Goal: Navigation & Orientation: Find specific page/section

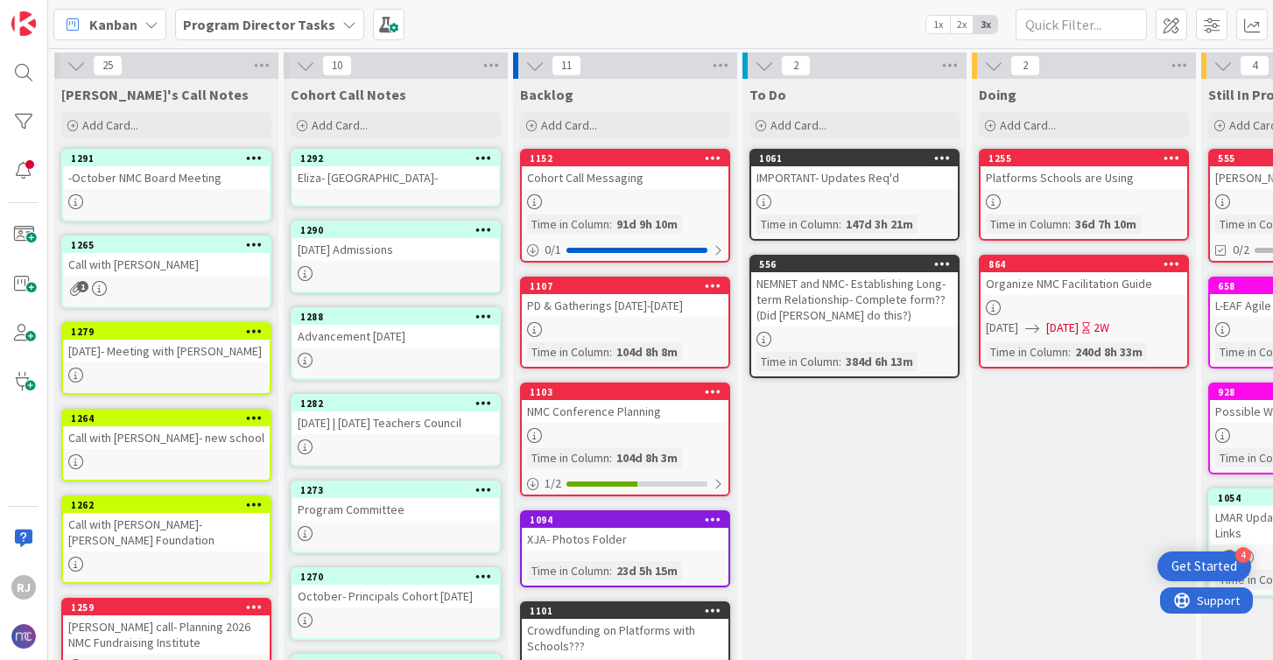
click at [178, 358] on div "10-6-25- Meeting with Danny" at bounding box center [166, 351] width 207 height 23
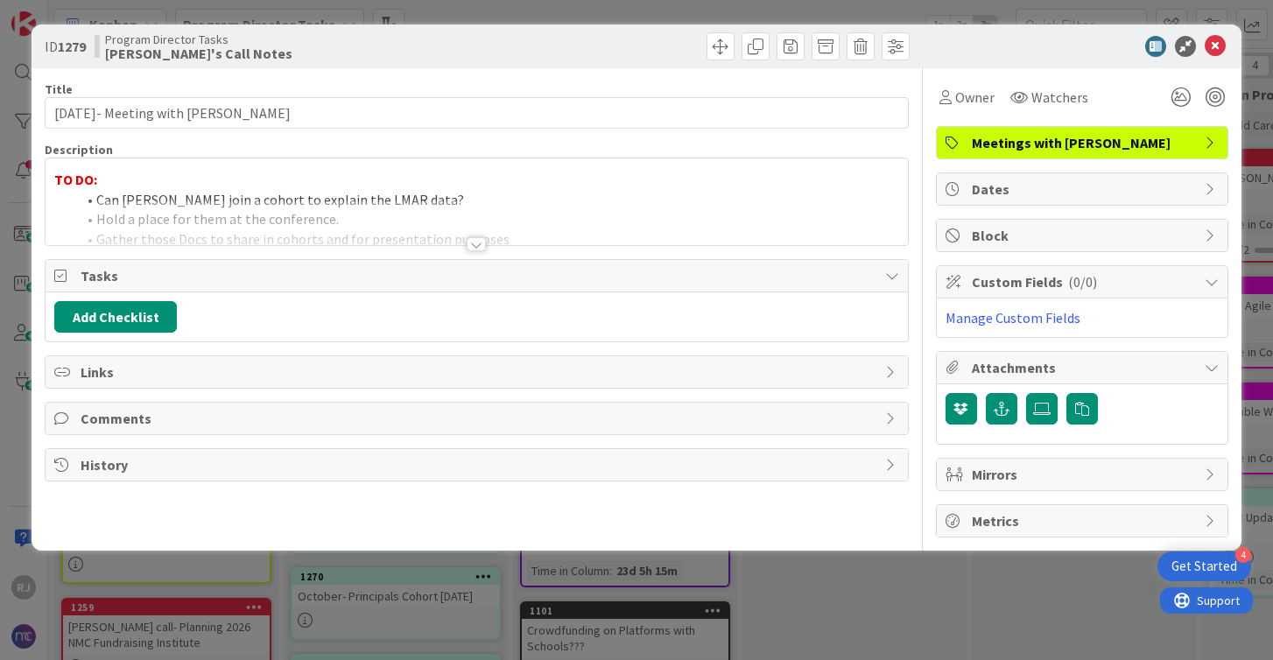
click at [179, 357] on div "Links" at bounding box center [477, 372] width 862 height 32
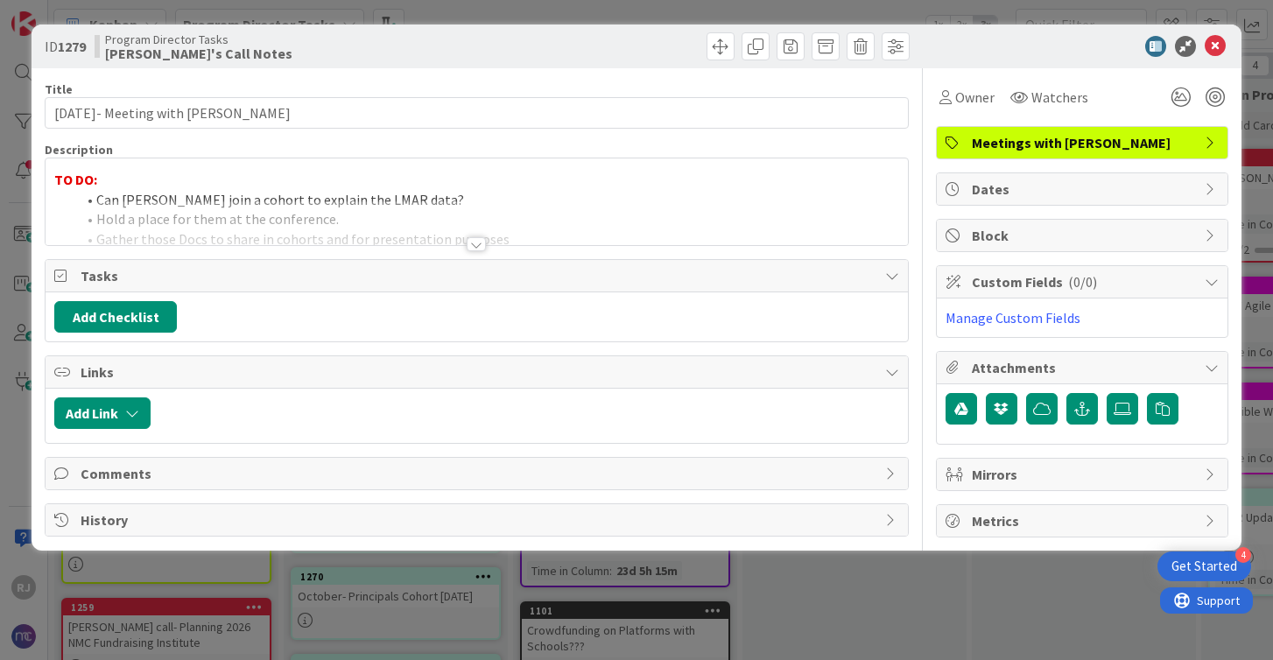
click at [473, 243] on div at bounding box center [476, 244] width 19 height 14
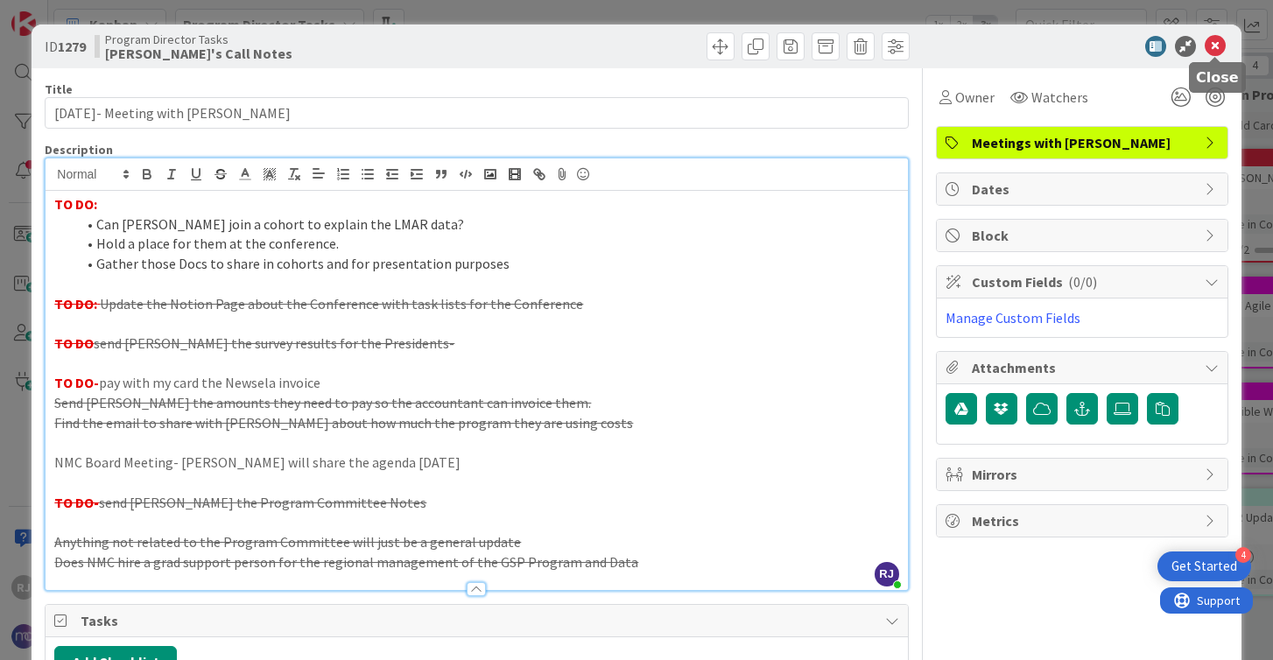
click at [1216, 52] on icon at bounding box center [1215, 46] width 21 height 21
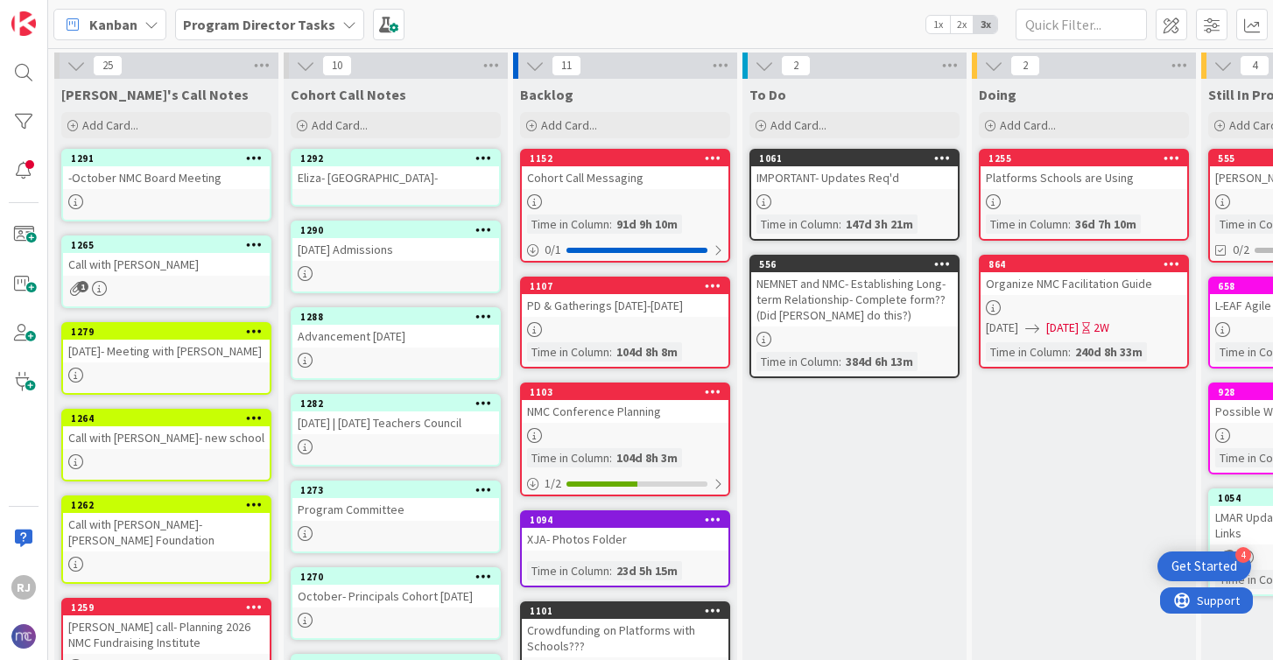
click at [283, 26] on b "Program Director Tasks" at bounding box center [259, 25] width 152 height 18
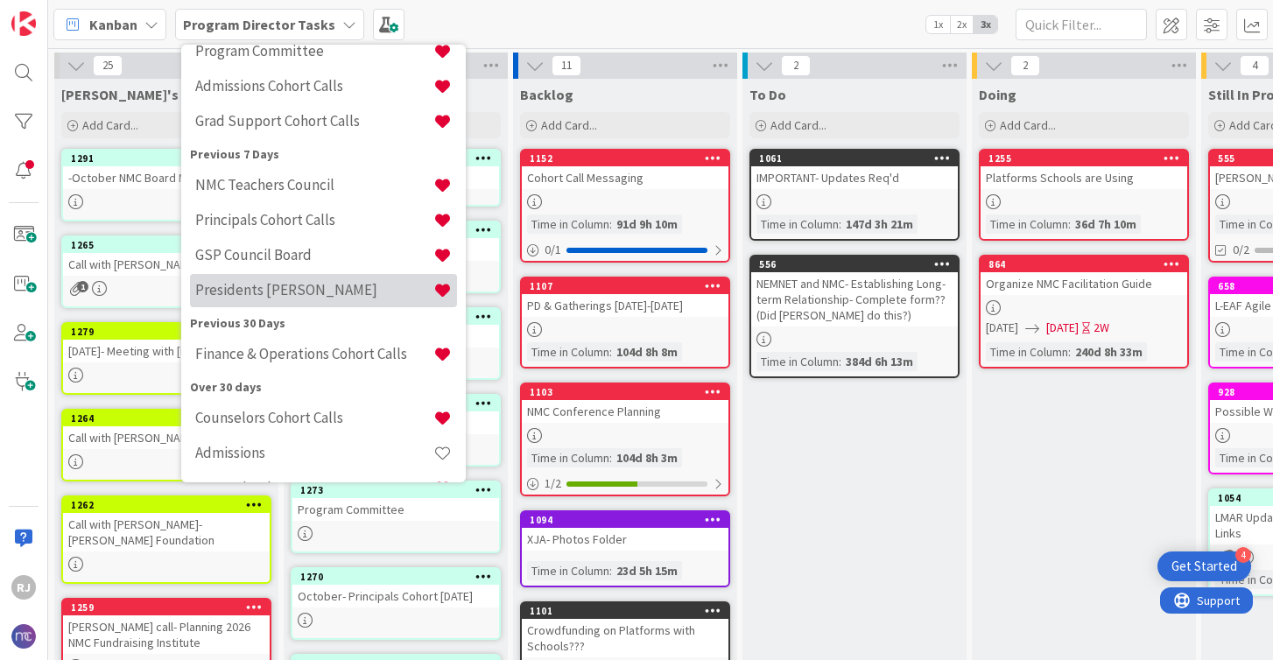
scroll to position [194, 0]
click at [272, 291] on h4 "Presidents [PERSON_NAME]" at bounding box center [314, 289] width 238 height 18
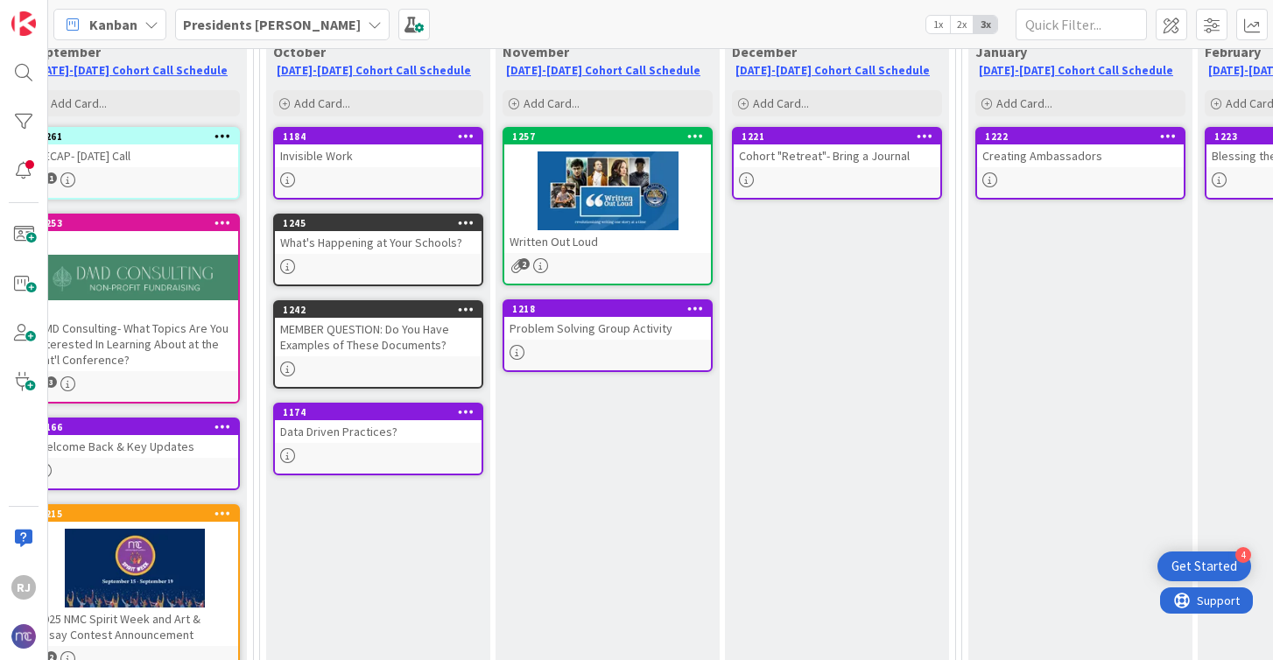
scroll to position [224, 513]
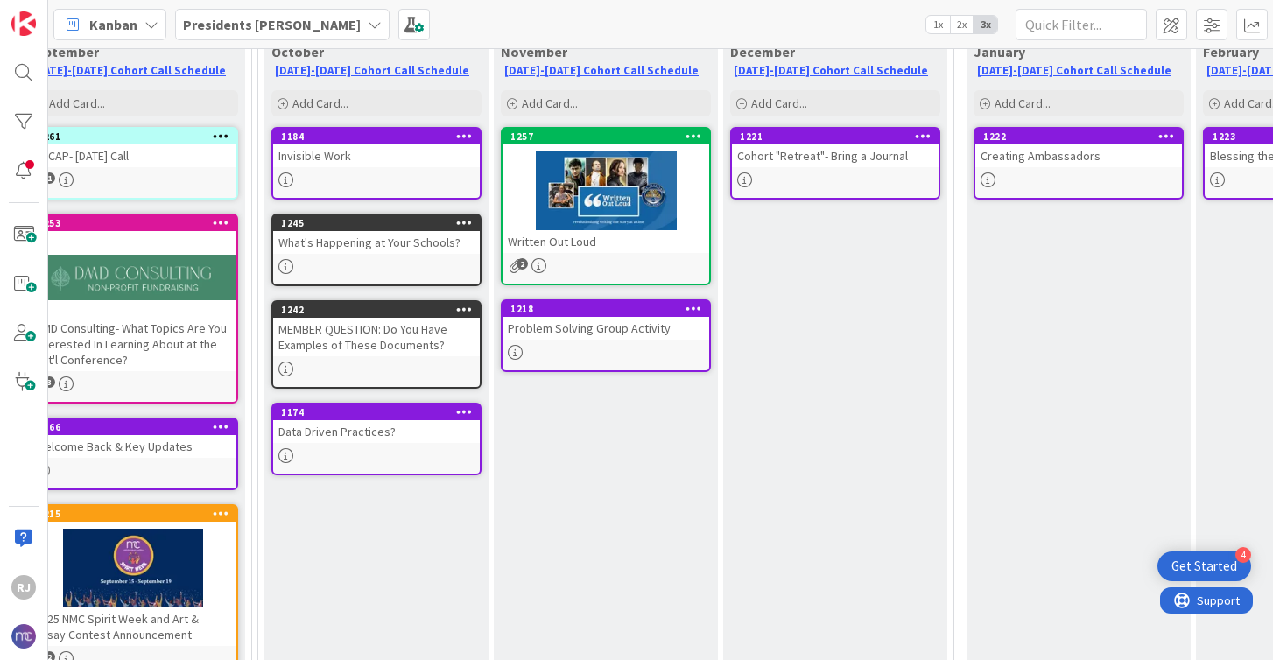
click at [539, 228] on div at bounding box center [606, 191] width 207 height 79
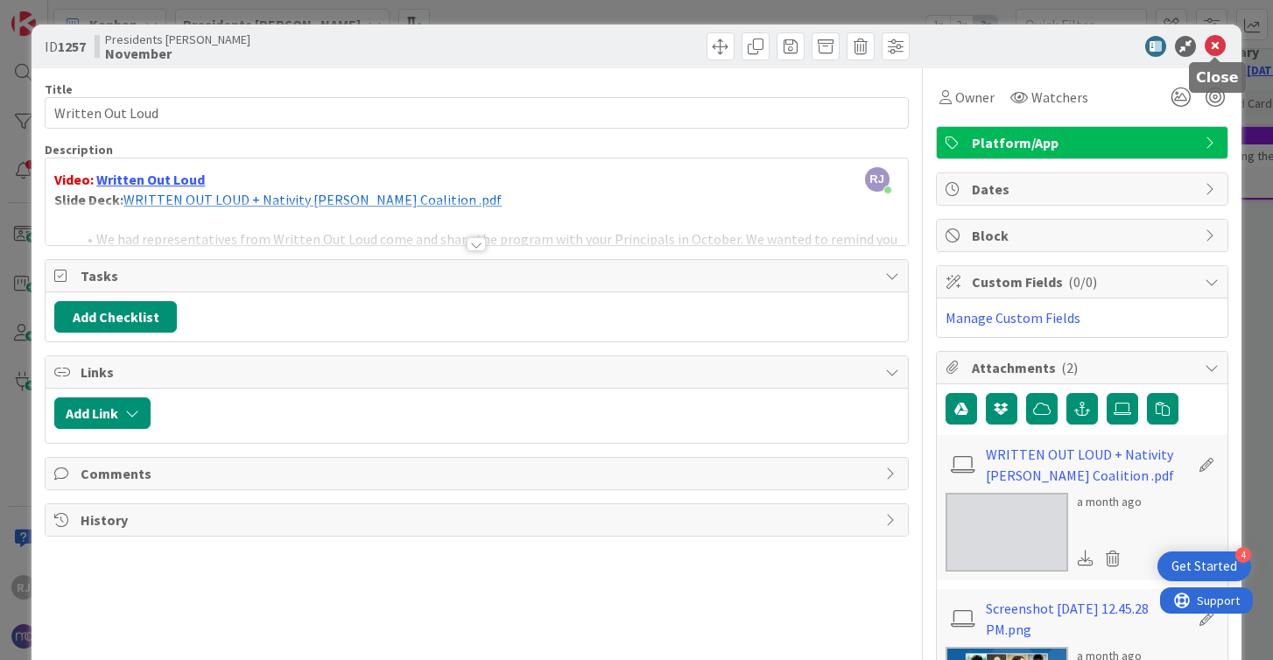
click at [1217, 48] on icon at bounding box center [1215, 46] width 21 height 21
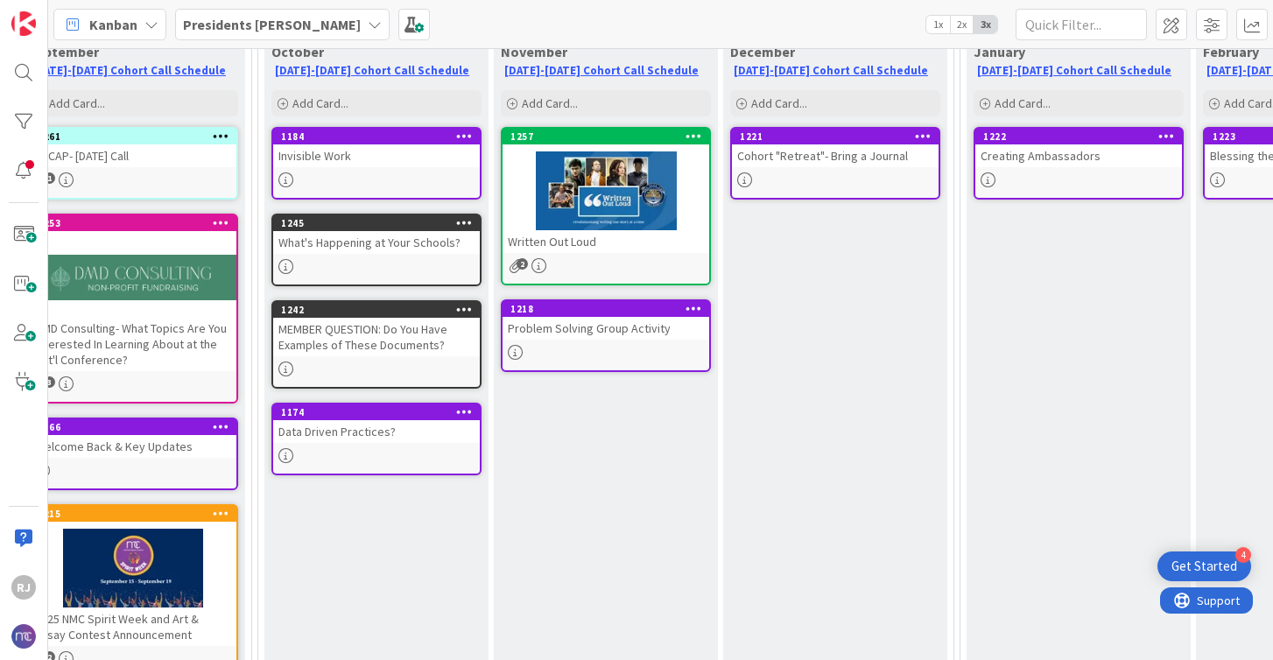
click at [402, 252] on div "What's Happening at Your Schools?" at bounding box center [376, 242] width 207 height 23
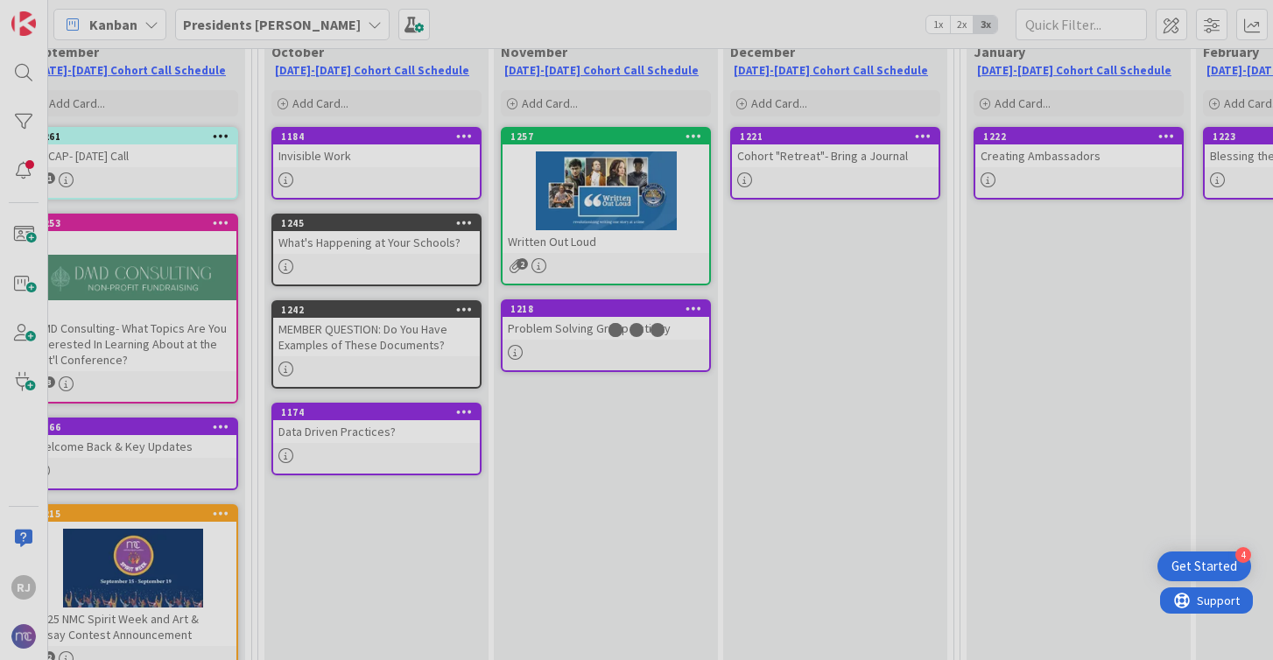
click at [402, 252] on div at bounding box center [636, 330] width 1273 height 660
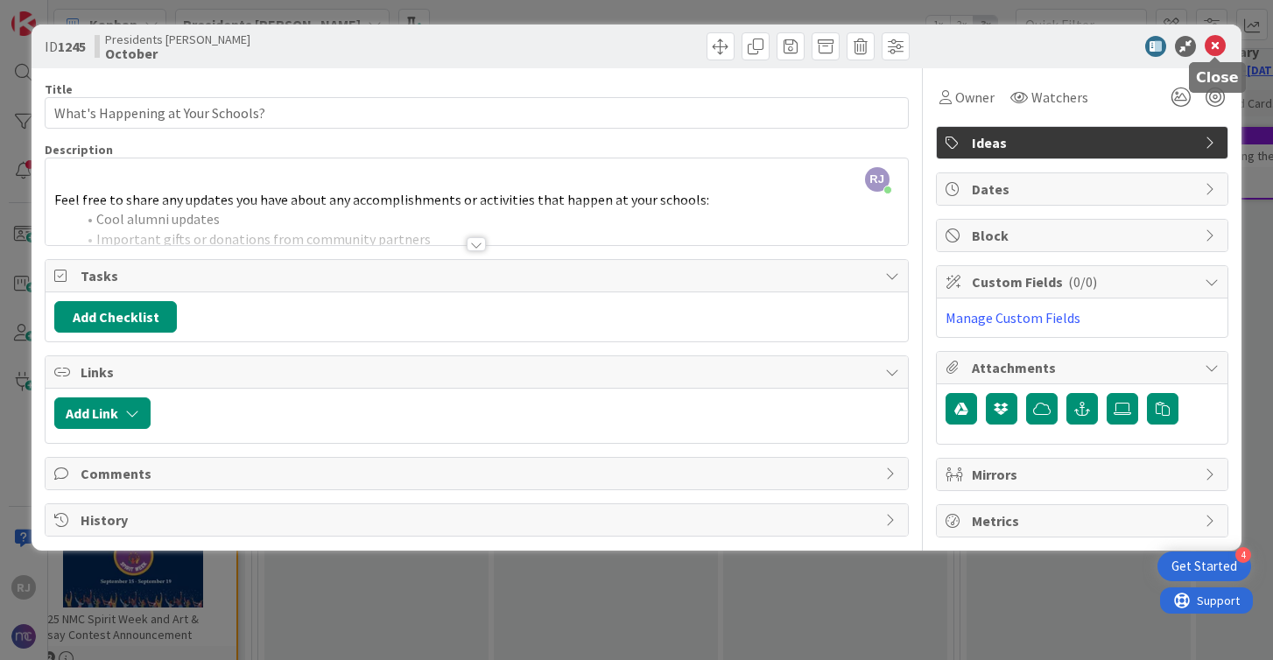
click at [1214, 46] on icon at bounding box center [1215, 46] width 21 height 21
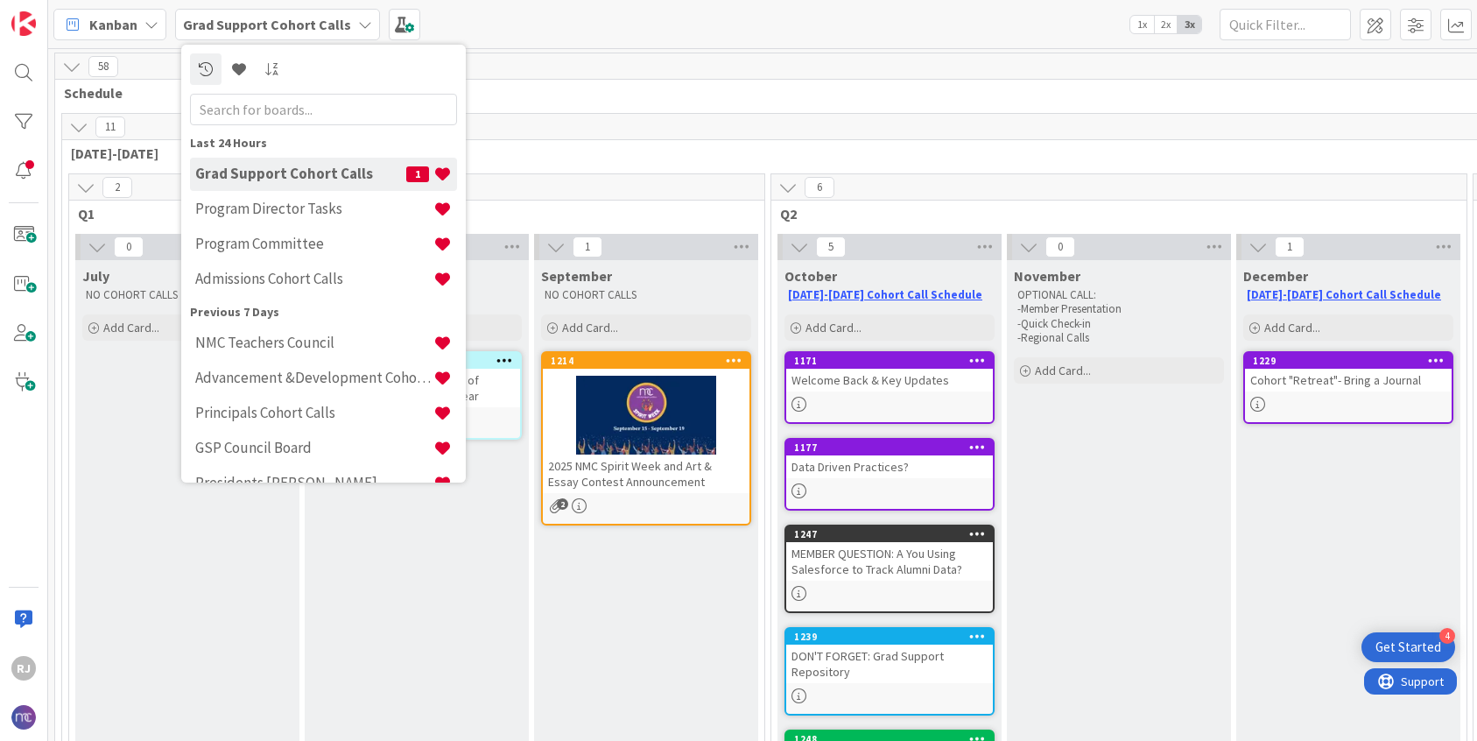
click at [786, 27] on div "Kanban Grad Support Cohort Calls Last 24 Hours Grad Support Cohort Calls 1 Prog…" at bounding box center [762, 24] width 1429 height 48
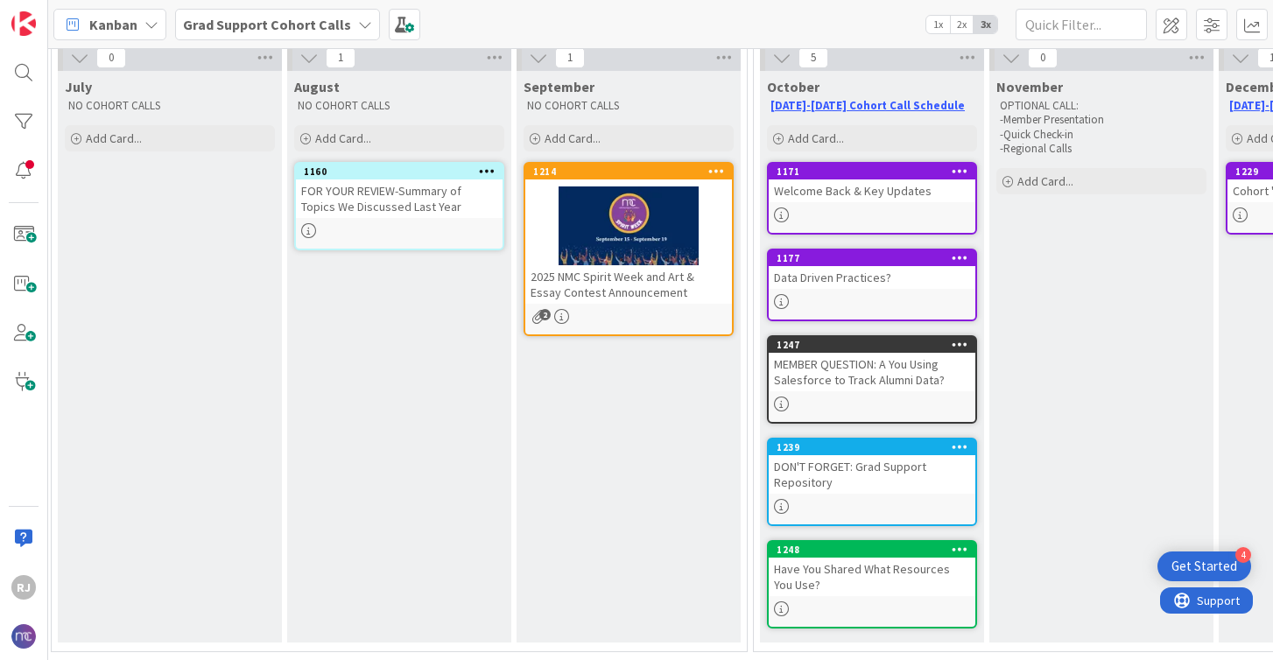
scroll to position [185, 18]
